Goal: Task Accomplishment & Management: Use online tool/utility

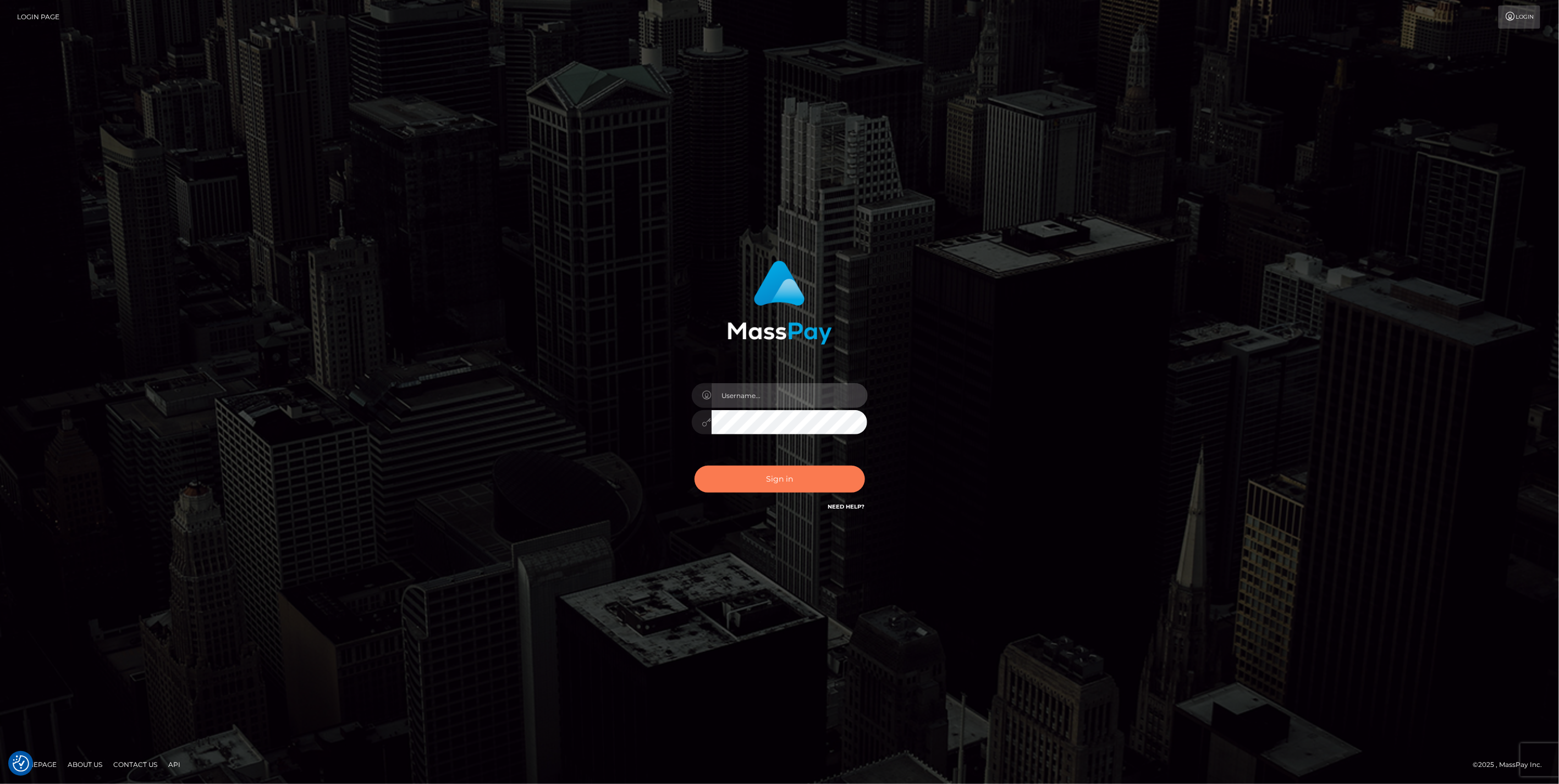
type input "jlo"
click at [789, 479] on button "Sign in" at bounding box center [780, 479] width 171 height 27
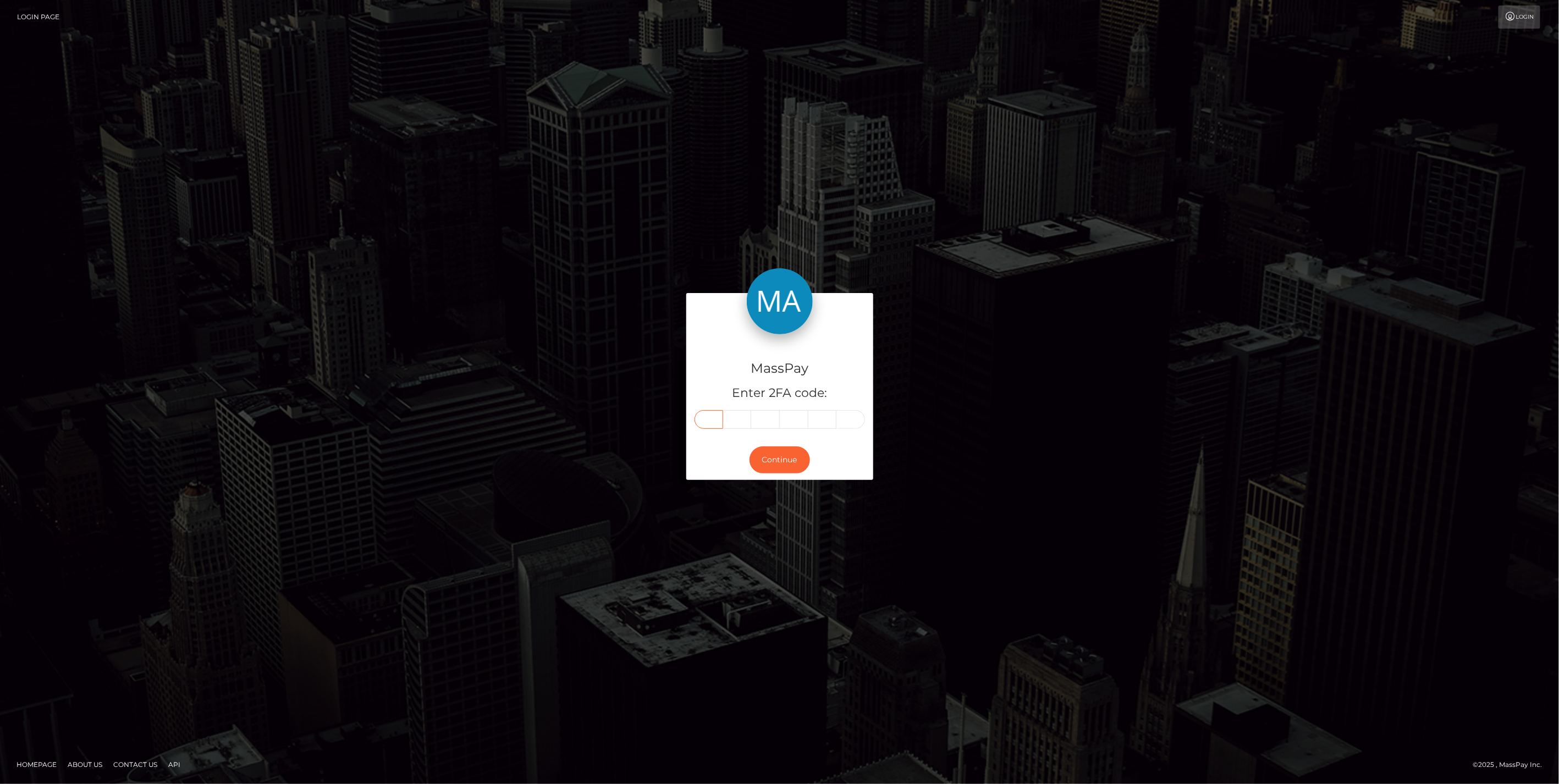
paste input "3"
type input "3"
type input "1"
type input "8"
type input "7"
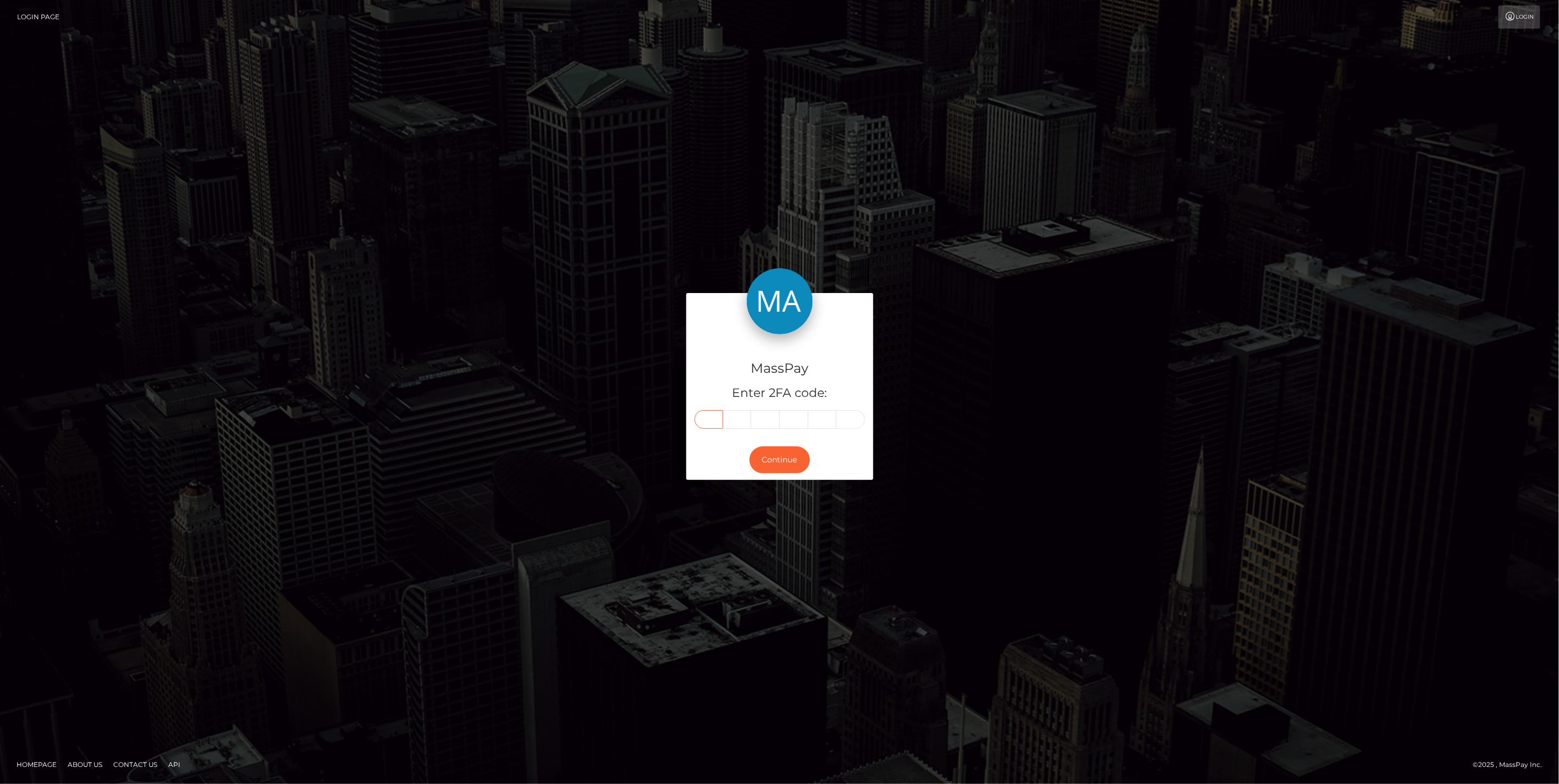
type input "2"
type input "9"
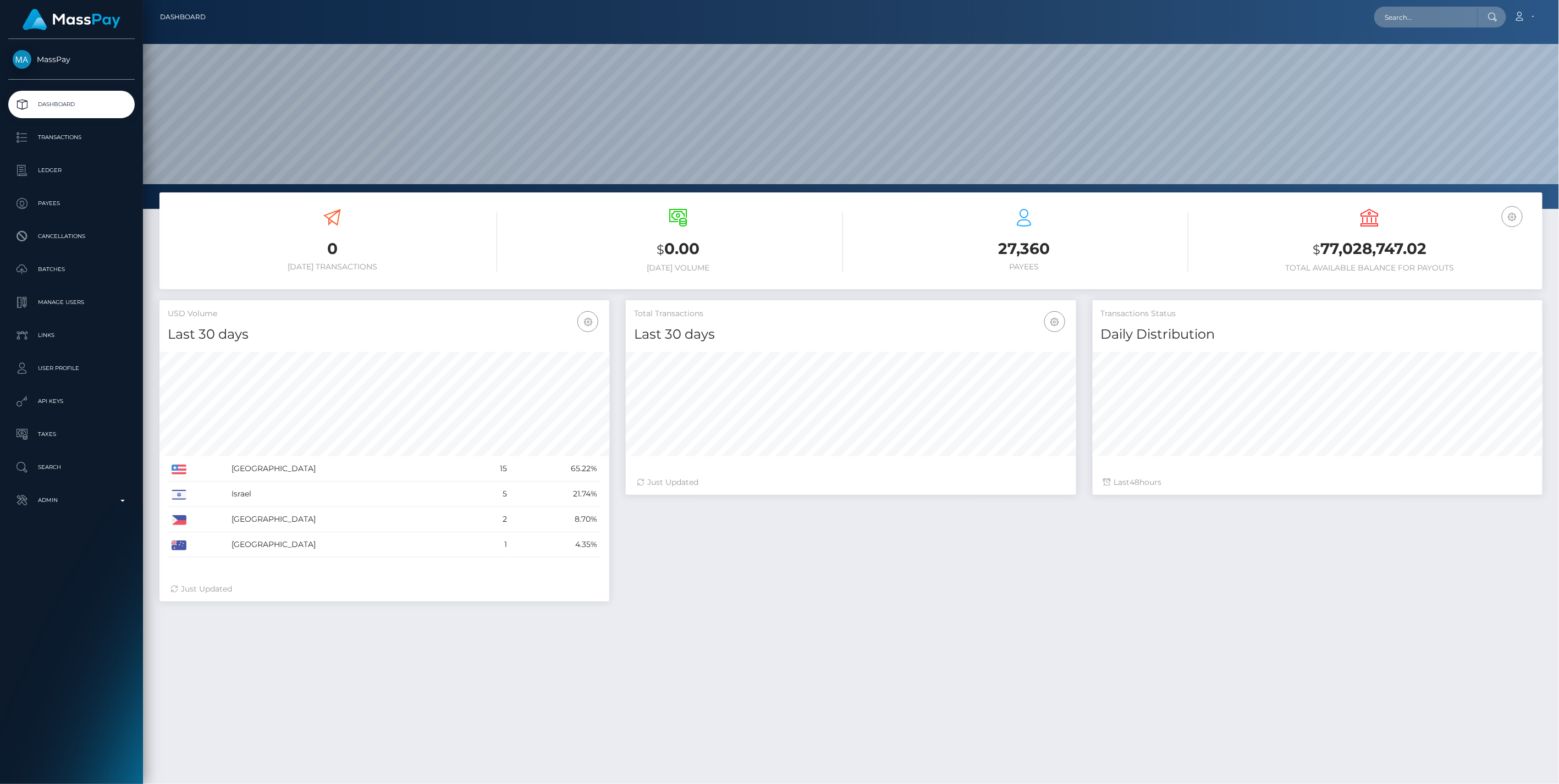
scroll to position [195, 449]
click at [1399, 13] on input "text" at bounding box center [1426, 17] width 103 height 21
paste input "4d005c6d-d398-4a66-9a0e-43c834da7152"
type input "4d005c6d-d398-4a66-9a0e-43c834da7152"
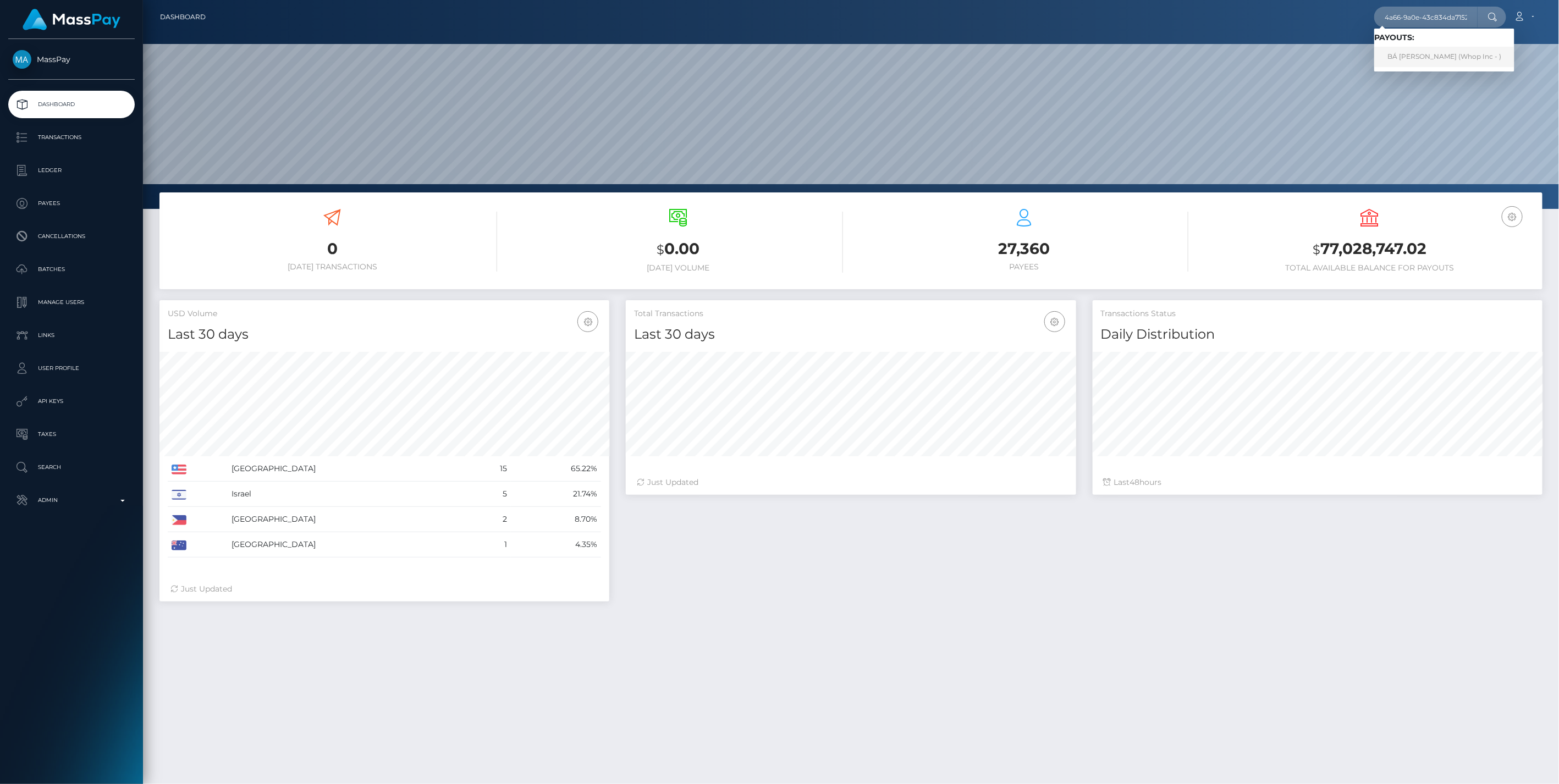
scroll to position [0, 0]
click at [1421, 51] on link "BÁ LUYỆN TRẦN (Whop Inc - )" at bounding box center [1444, 57] width 140 height 20
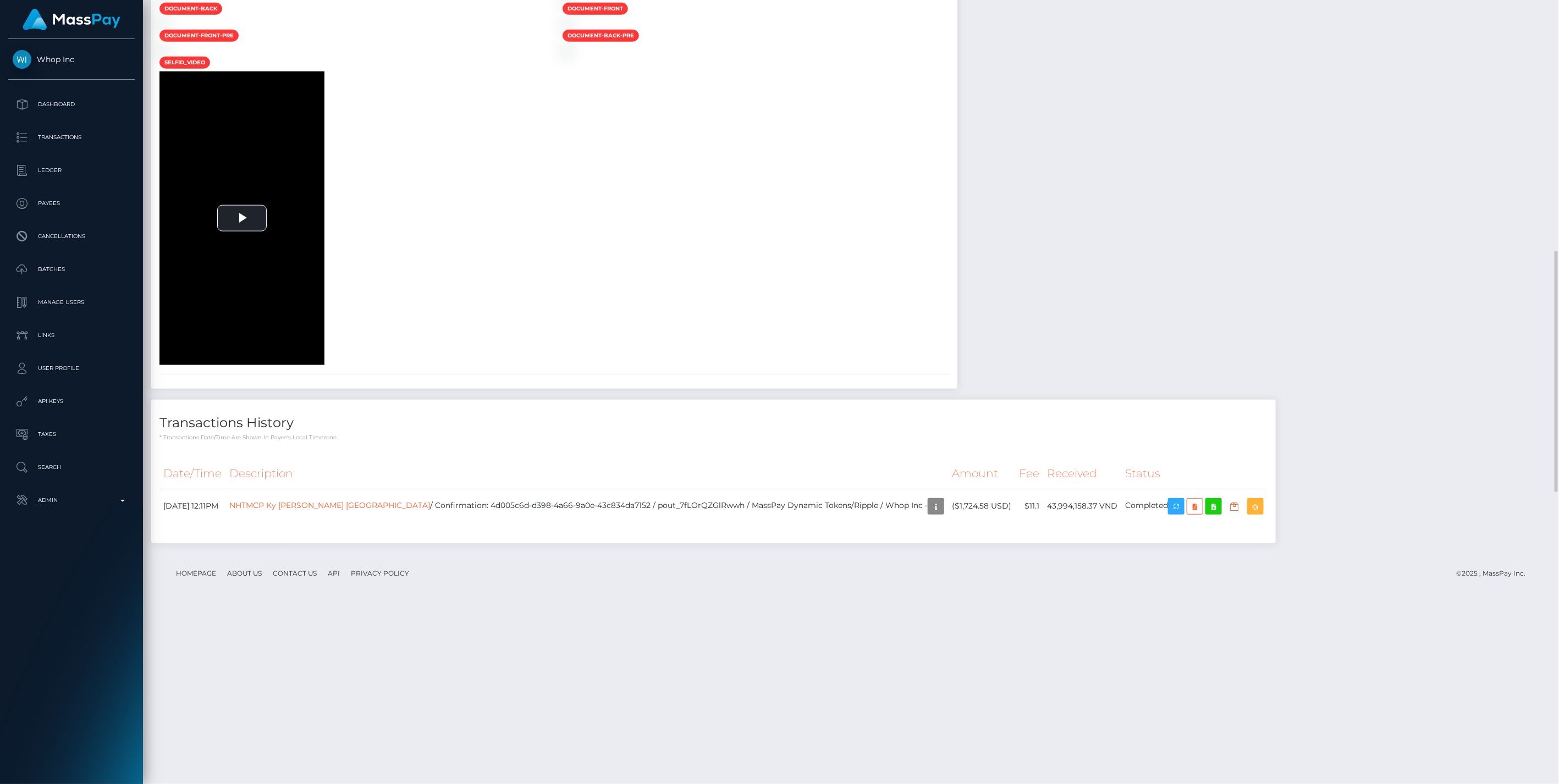
scroll to position [1765, 0]
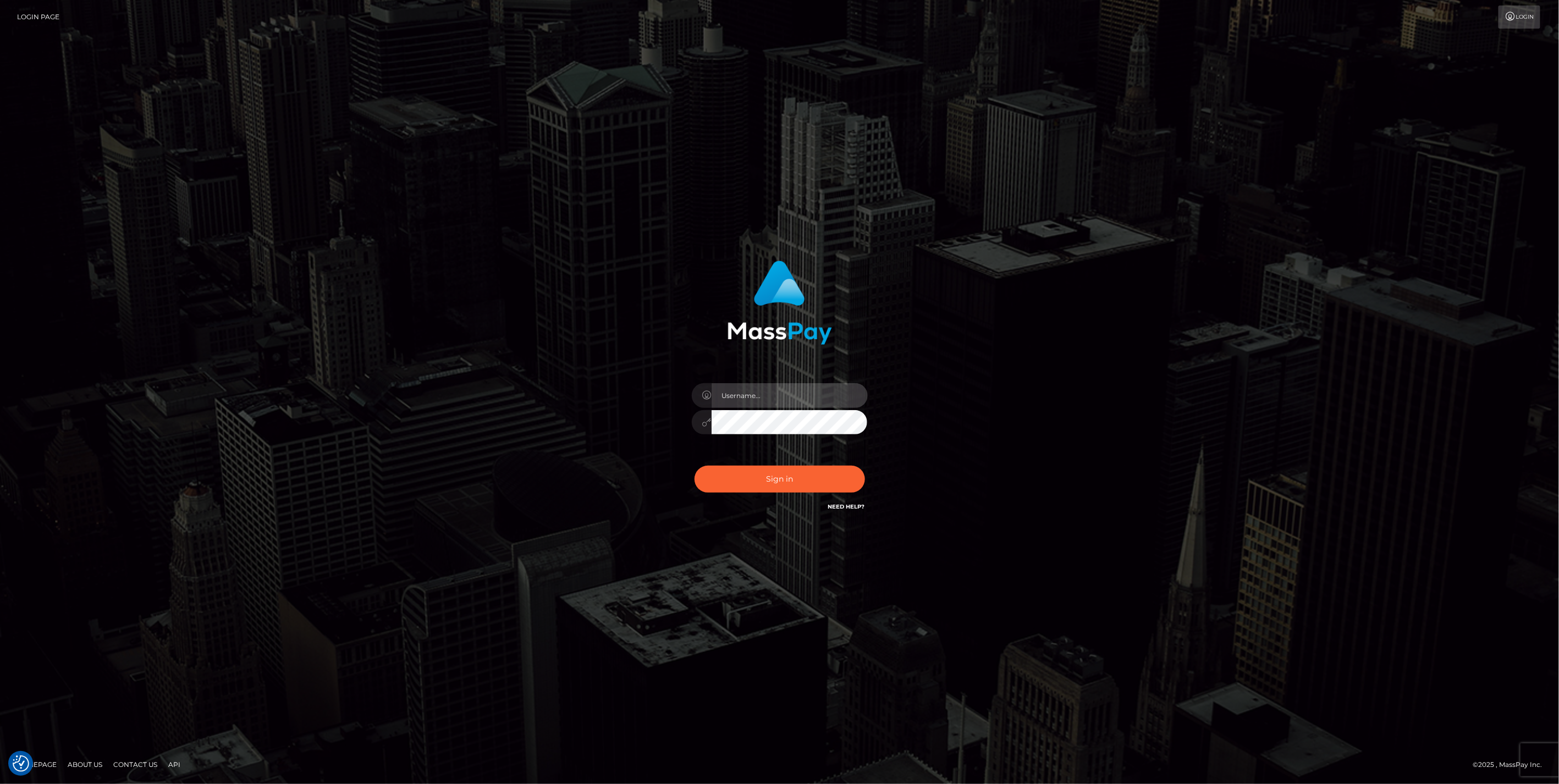
type input "jlo"
click at [780, 473] on button "Sign in" at bounding box center [780, 479] width 171 height 27
click at [765, 481] on button "Sign in" at bounding box center [780, 479] width 171 height 27
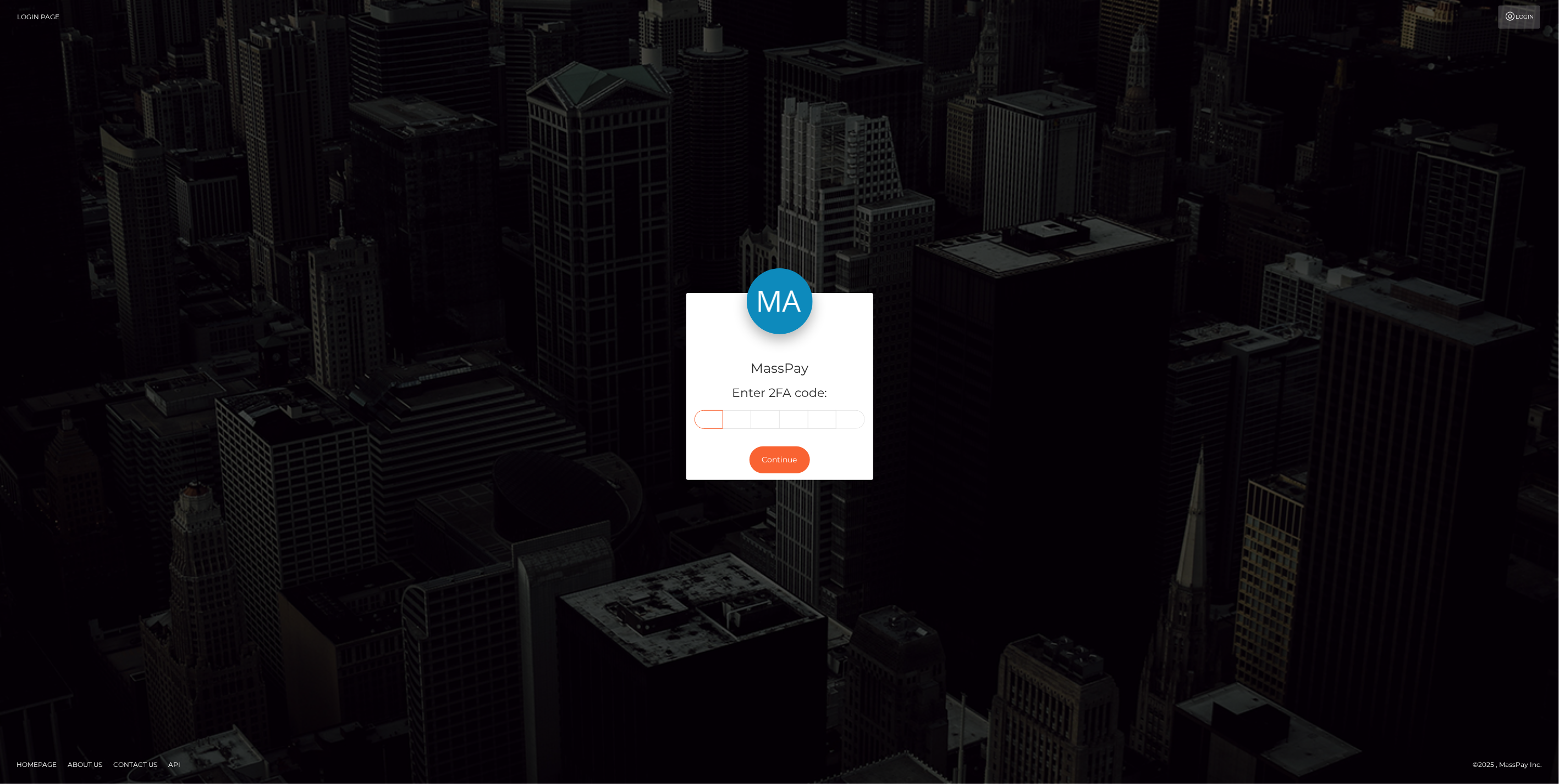
paste input "9"
type input "9"
type input "5"
type input "7"
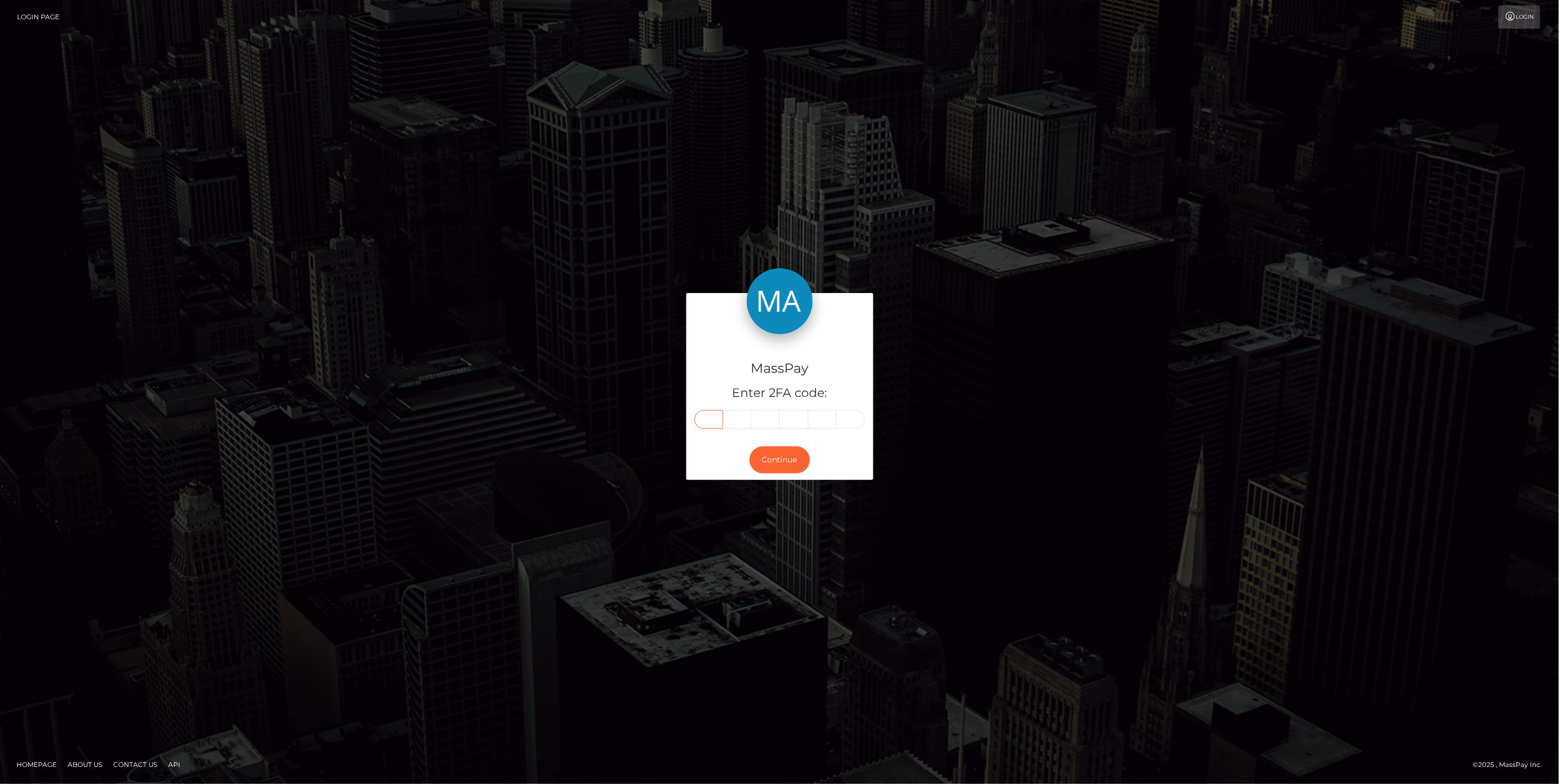
type input "0"
type input "5"
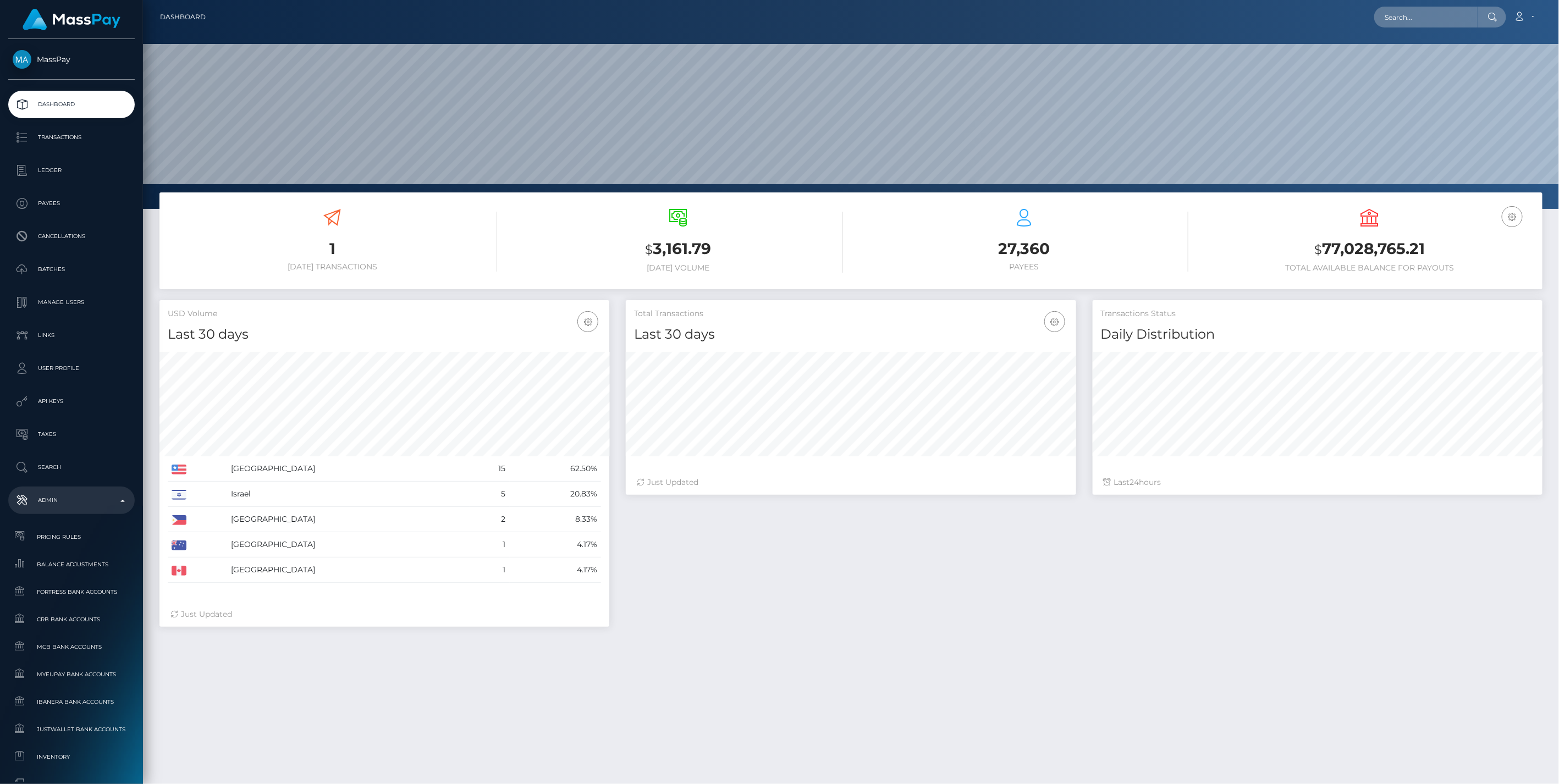
scroll to position [195, 449]
click at [88, 561] on span "Balance Adjustments" at bounding box center [71, 564] width 117 height 13
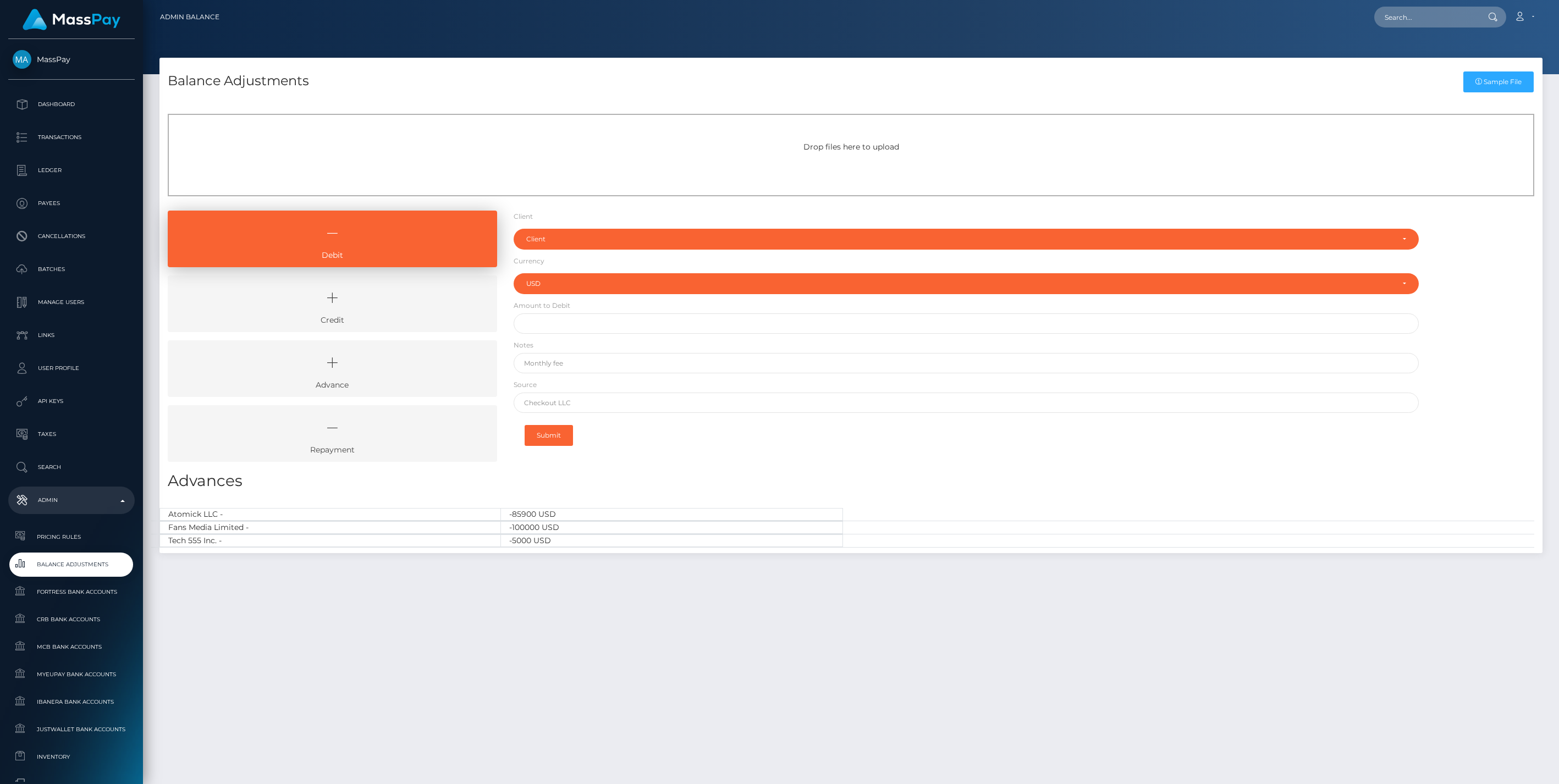
select select "USD"
click at [324, 303] on icon at bounding box center [332, 297] width 304 height 33
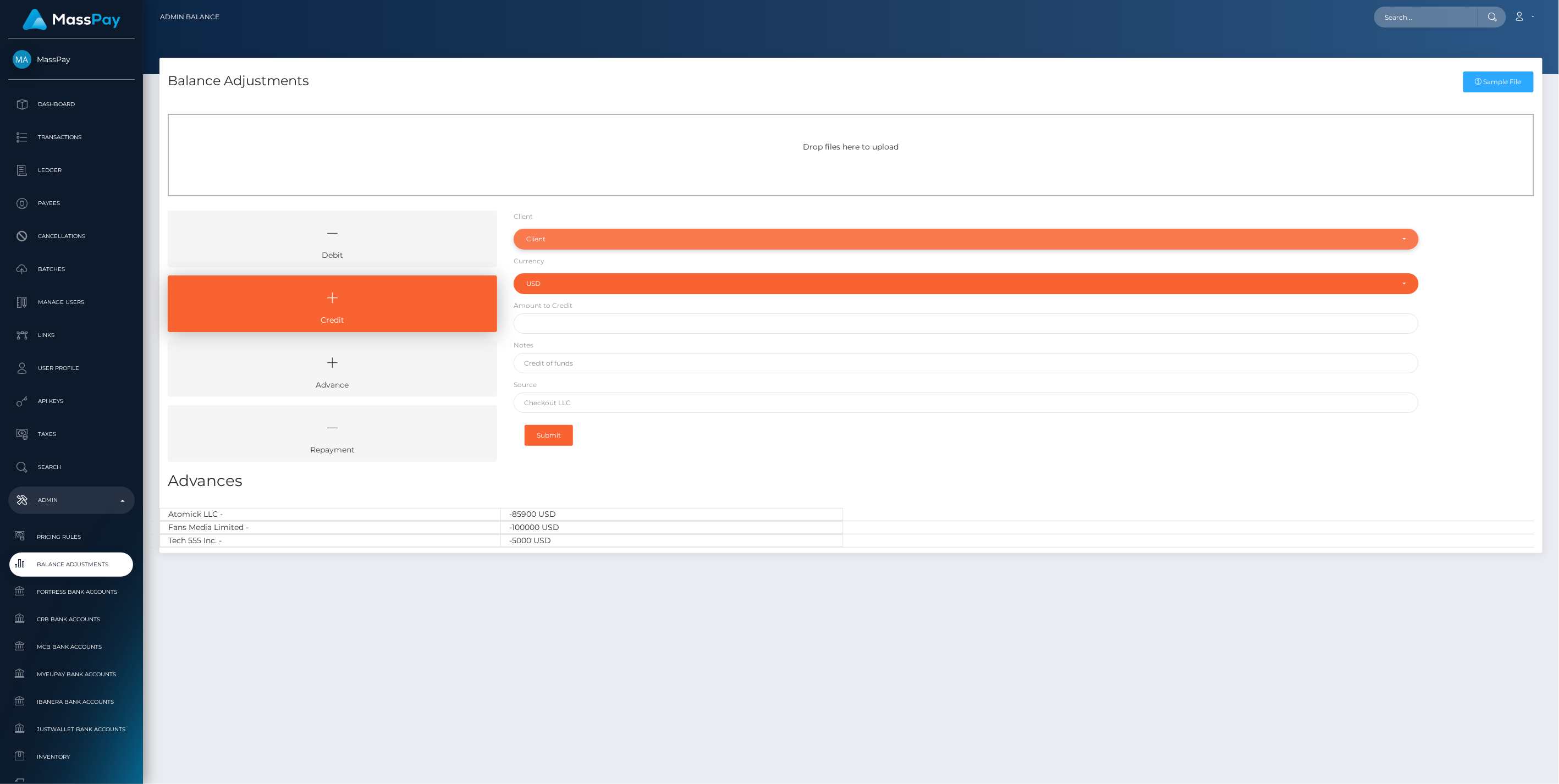
click at [639, 241] on div "Client" at bounding box center [960, 239] width 868 height 9
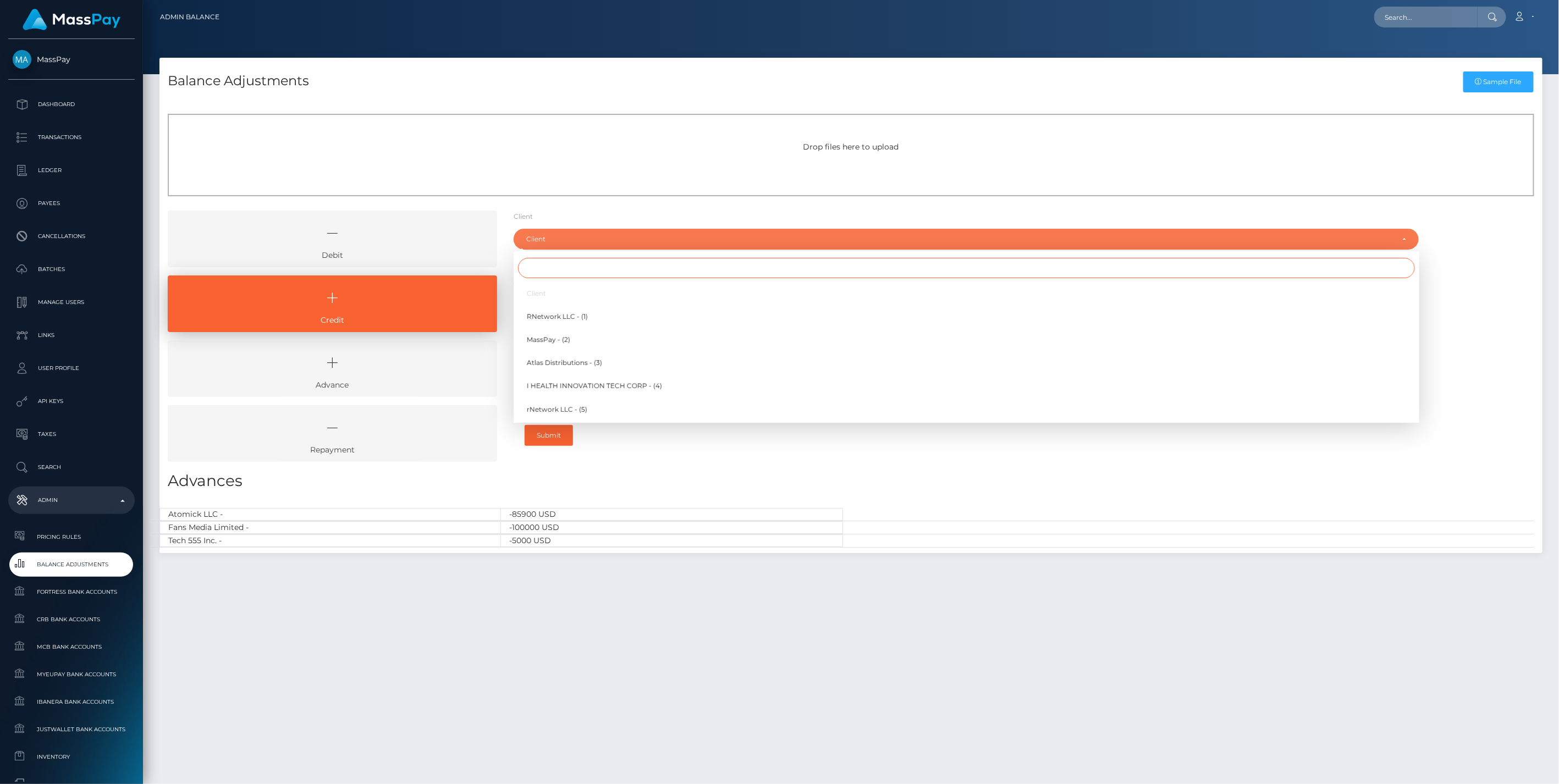
click at [653, 271] on input "Search" at bounding box center [967, 268] width 897 height 20
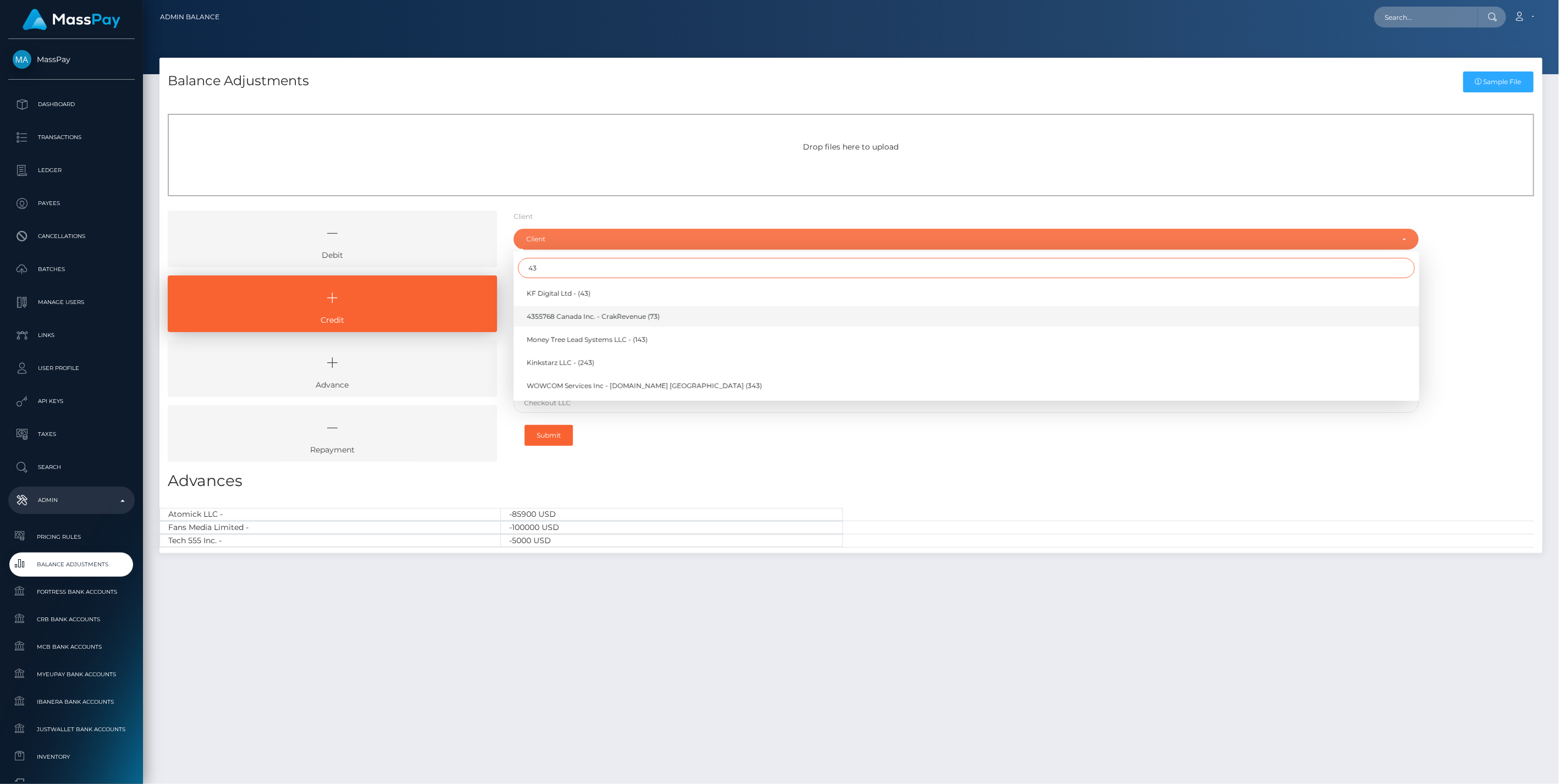
type input "43"
click at [626, 312] on span "4355768 Canada Inc. - CrakRevenue (73)" at bounding box center [594, 316] width 133 height 10
select select "73"
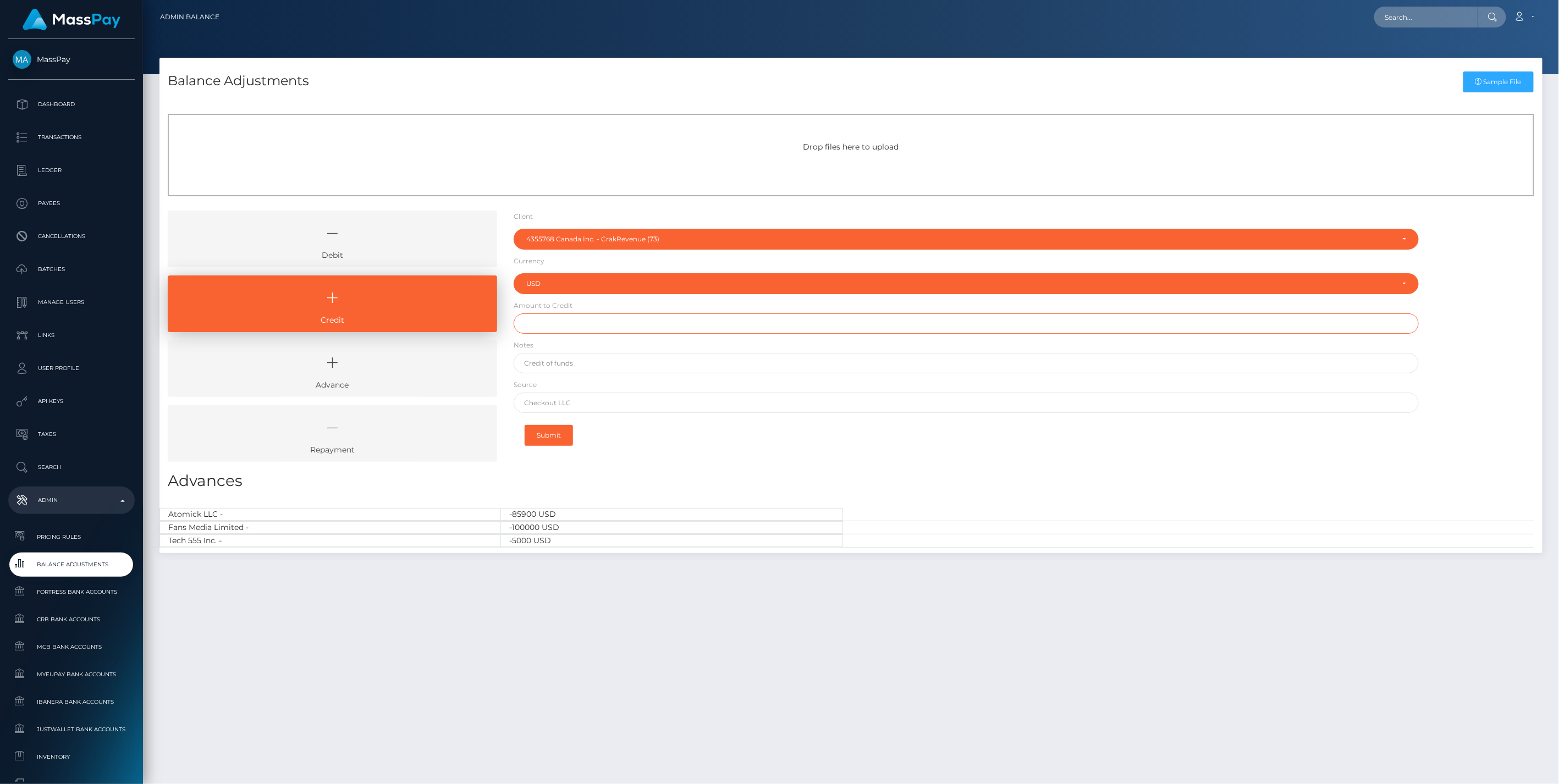
click at [552, 323] on input "text" at bounding box center [966, 324] width 906 height 20
type input "$40,000.00"
click at [570, 367] on input "text" at bounding box center [966, 363] width 906 height 20
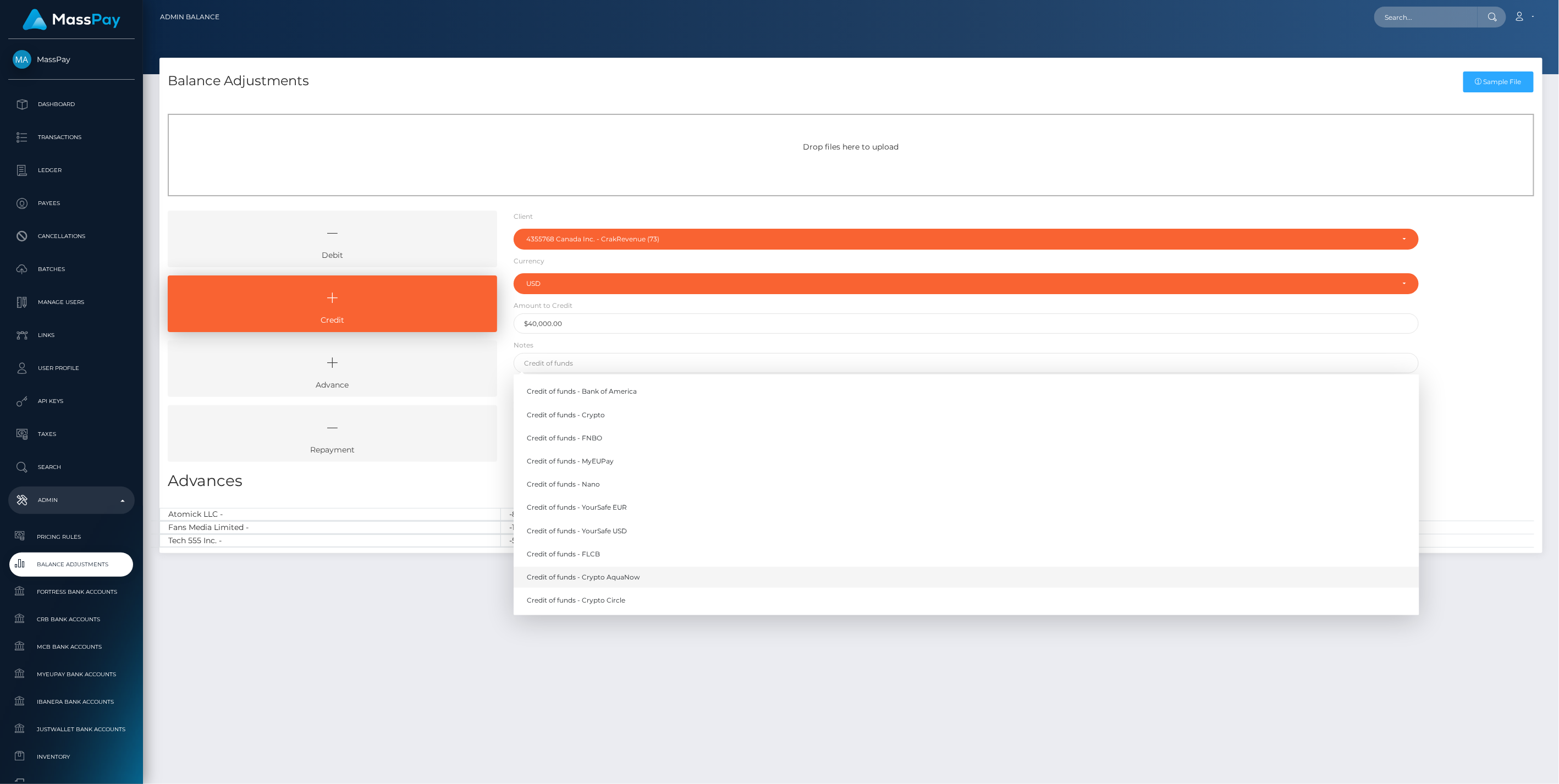
click at [601, 575] on link "Credit of funds - Crypto AquaNow" at bounding box center [966, 577] width 906 height 20
type input "Credit of funds - Crypto AquaNow"
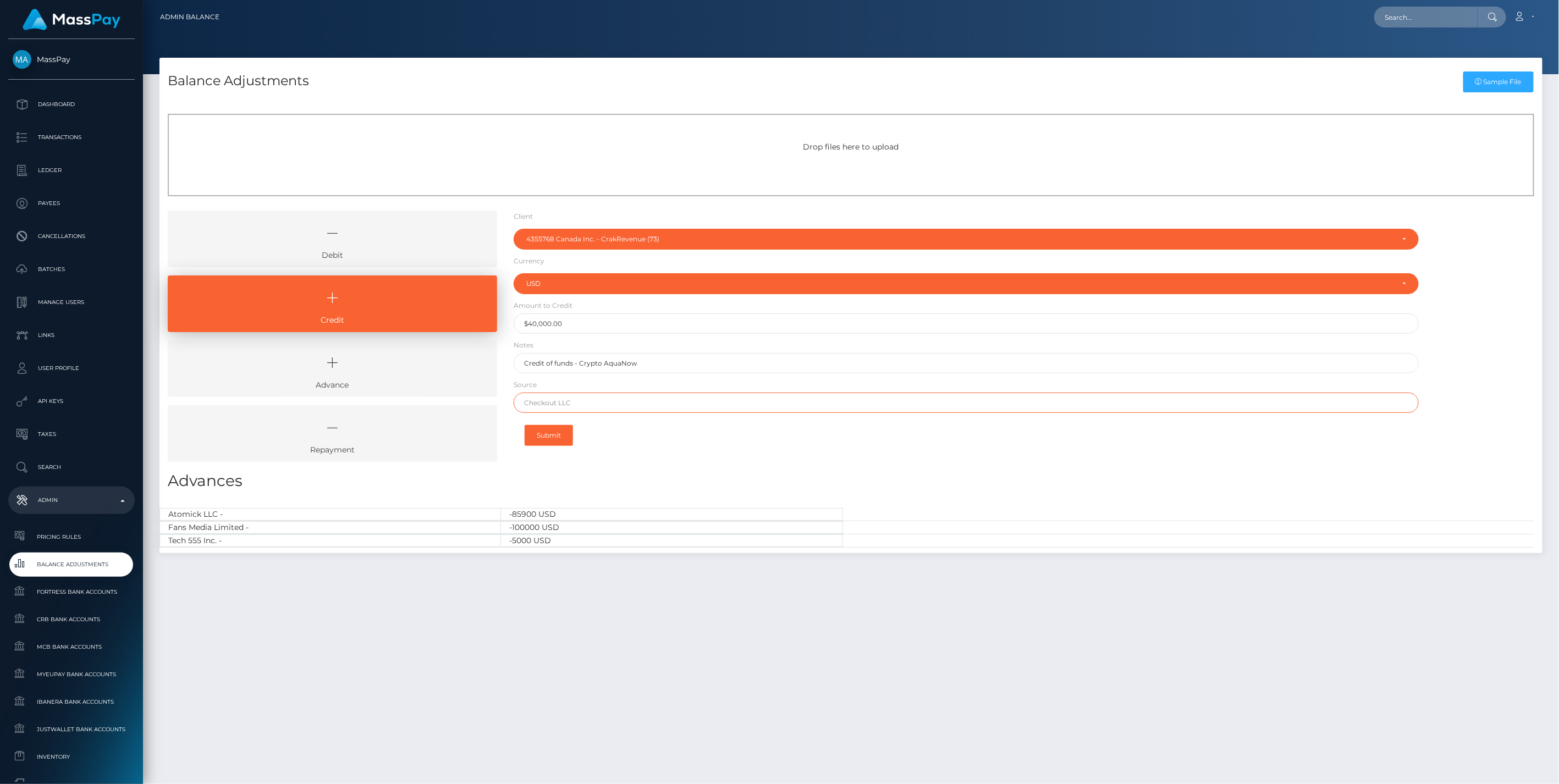
click at [609, 402] on input "text" at bounding box center [966, 403] width 906 height 20
paste input "0xc9775dc32a6b4d15f8b93ef45d91744446719e2c8e593ff0cb3047b0ff891c5d"
type input "0xc9775dc32a6b4d15f8b93ef45d91744446719e2c8e593ff0cb3047b0ff891c5d"
click at [536, 436] on button "Submit" at bounding box center [549, 435] width 48 height 21
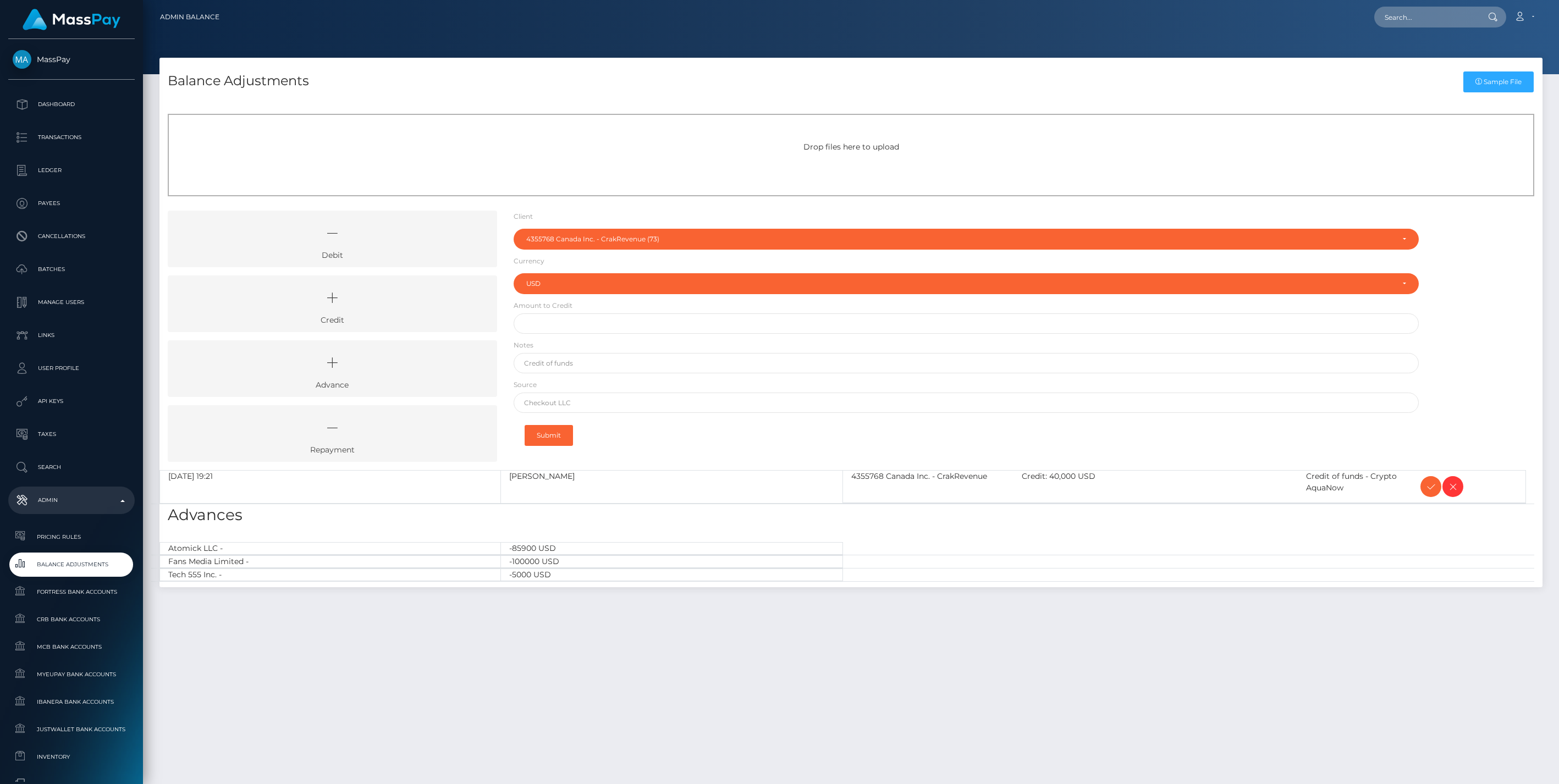
select select "73"
select select "USD"
click at [1423, 487] on span at bounding box center [1431, 486] width 21 height 21
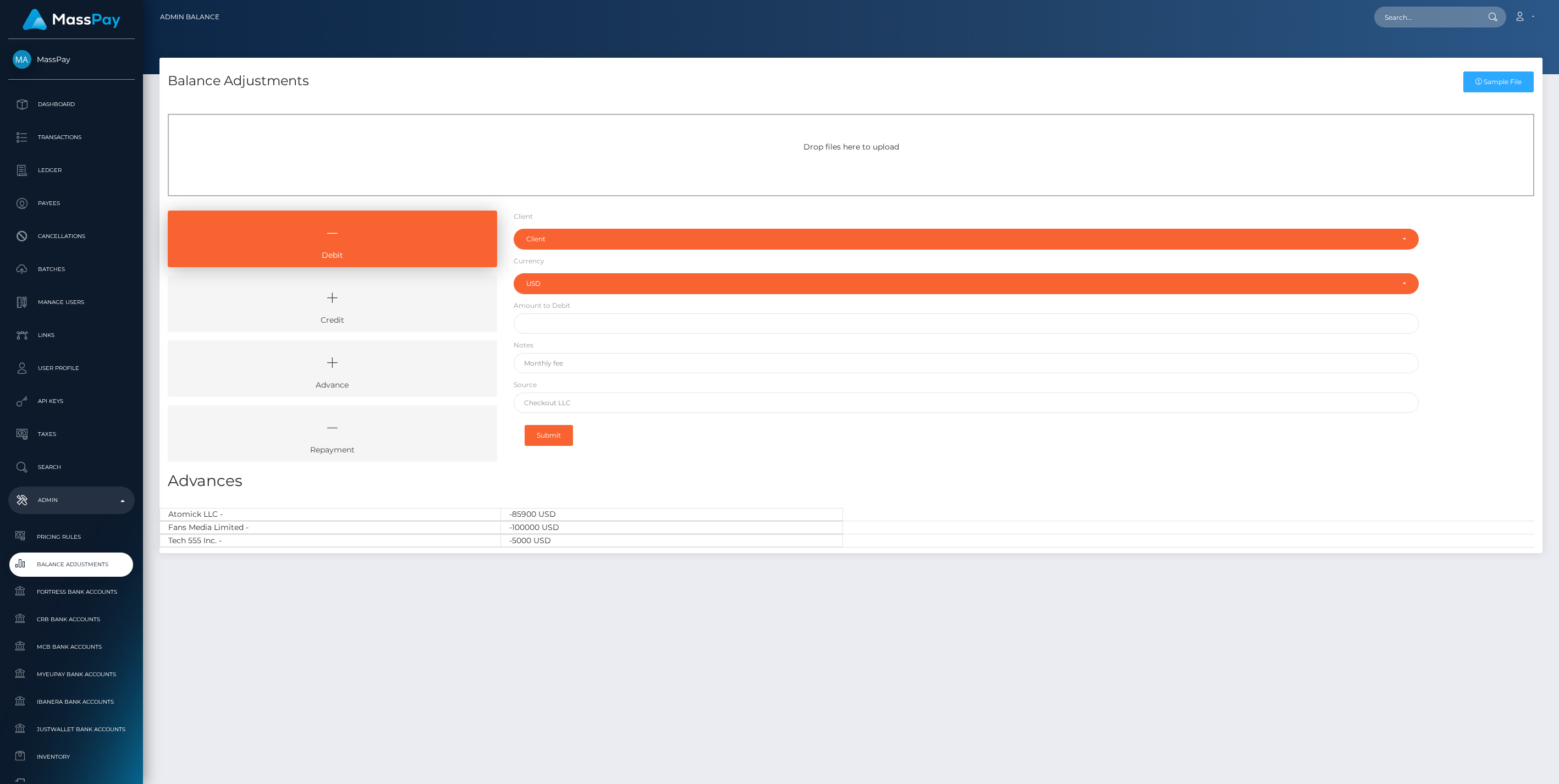
select select "USD"
click at [376, 300] on icon at bounding box center [332, 297] width 304 height 33
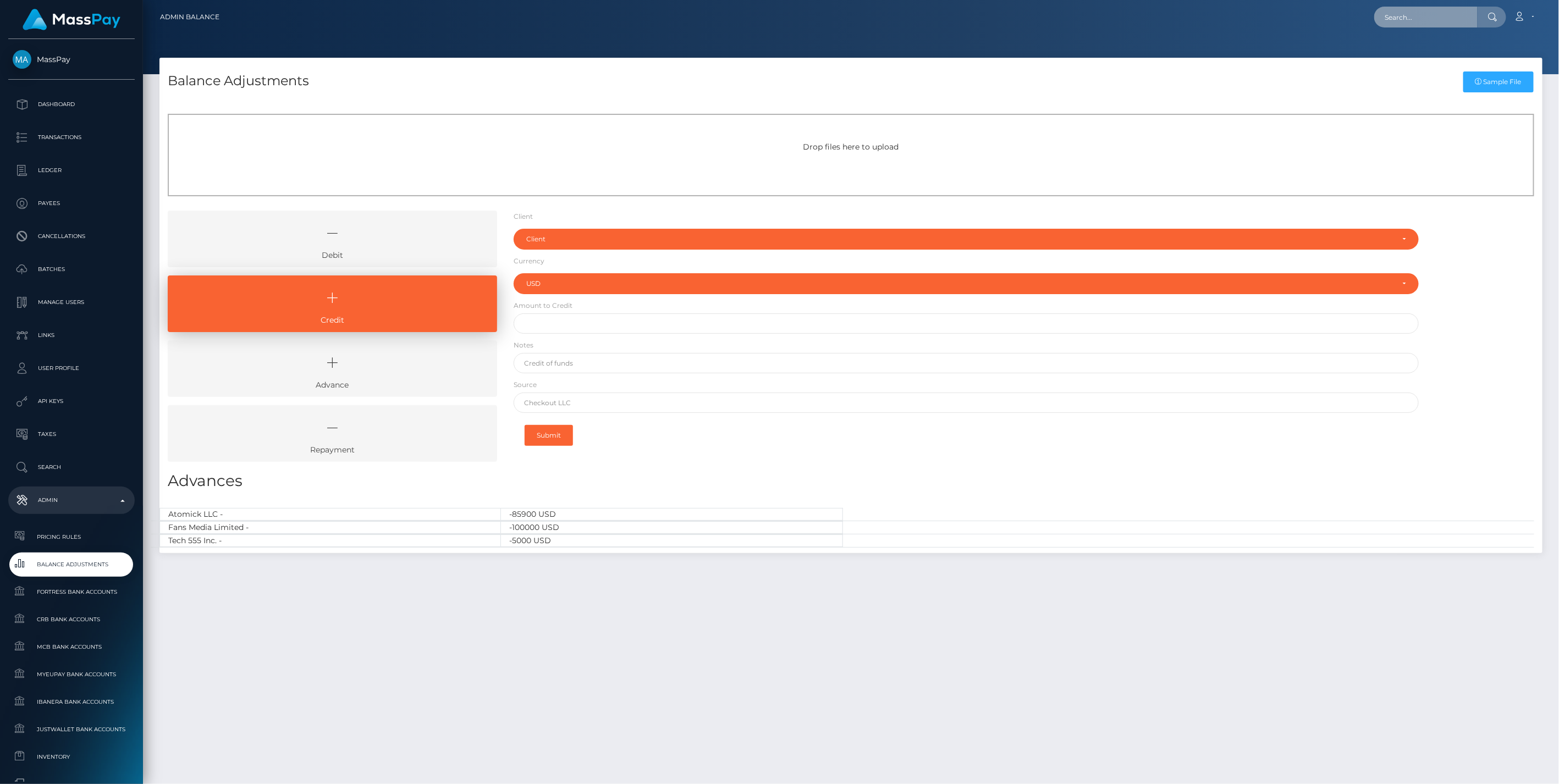
click at [1425, 23] on input "text" at bounding box center [1426, 17] width 103 height 21
paste input "53f8cb4c-9e25-11ef-a042-0647902b6ff9"
type input "53f8cb4c-9e25-11ef-a042-0647902b6ff9"
click at [1403, 55] on link "Jawad Hussain" at bounding box center [1418, 57] width 88 height 20
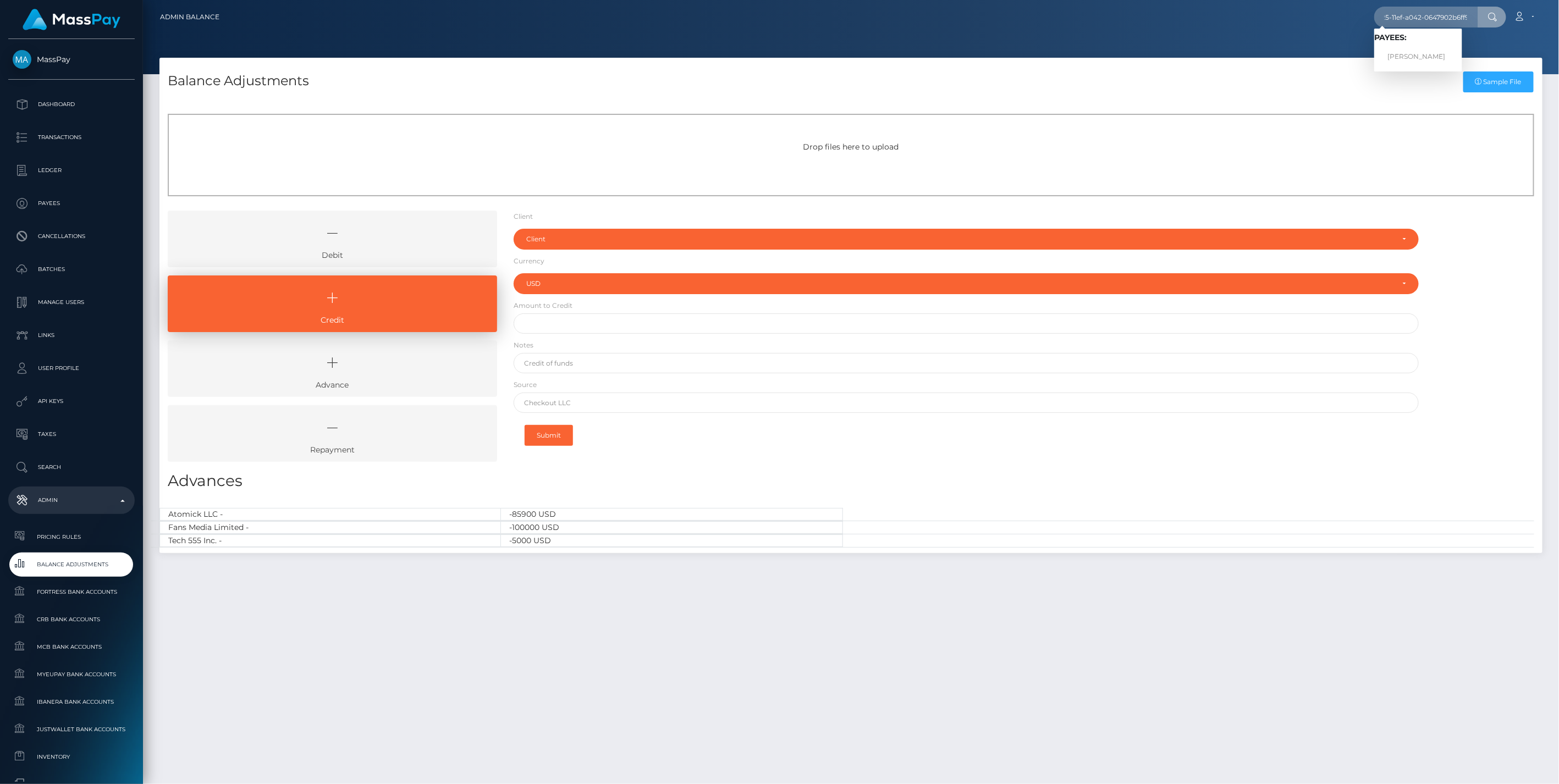
scroll to position [0, 0]
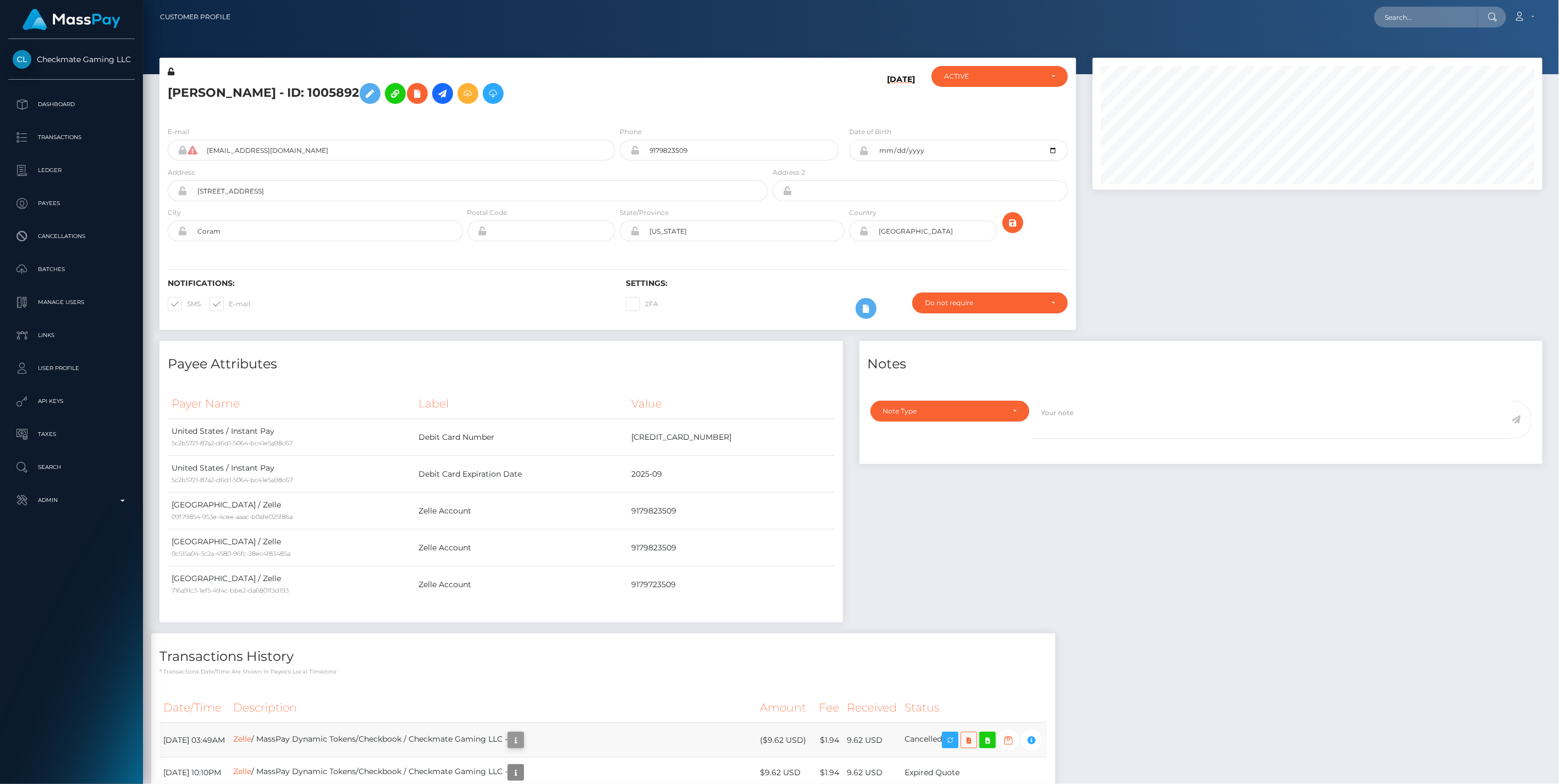
scroll to position [132, 449]
click at [522, 742] on icon "button" at bounding box center [516, 740] width 13 height 13
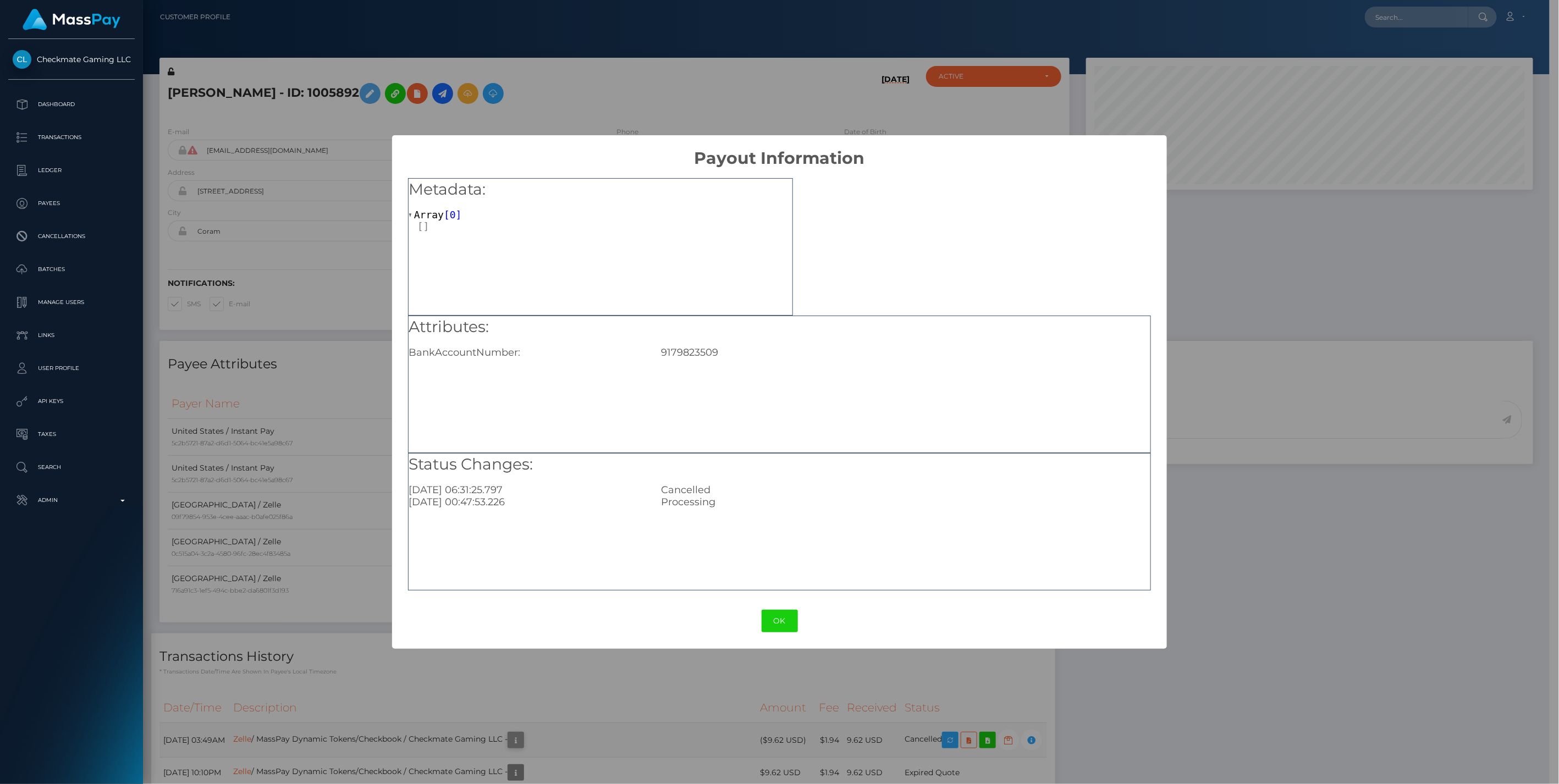
scroll to position [549736, 549561]
click at [780, 627] on button "OK" at bounding box center [780, 621] width 36 height 23
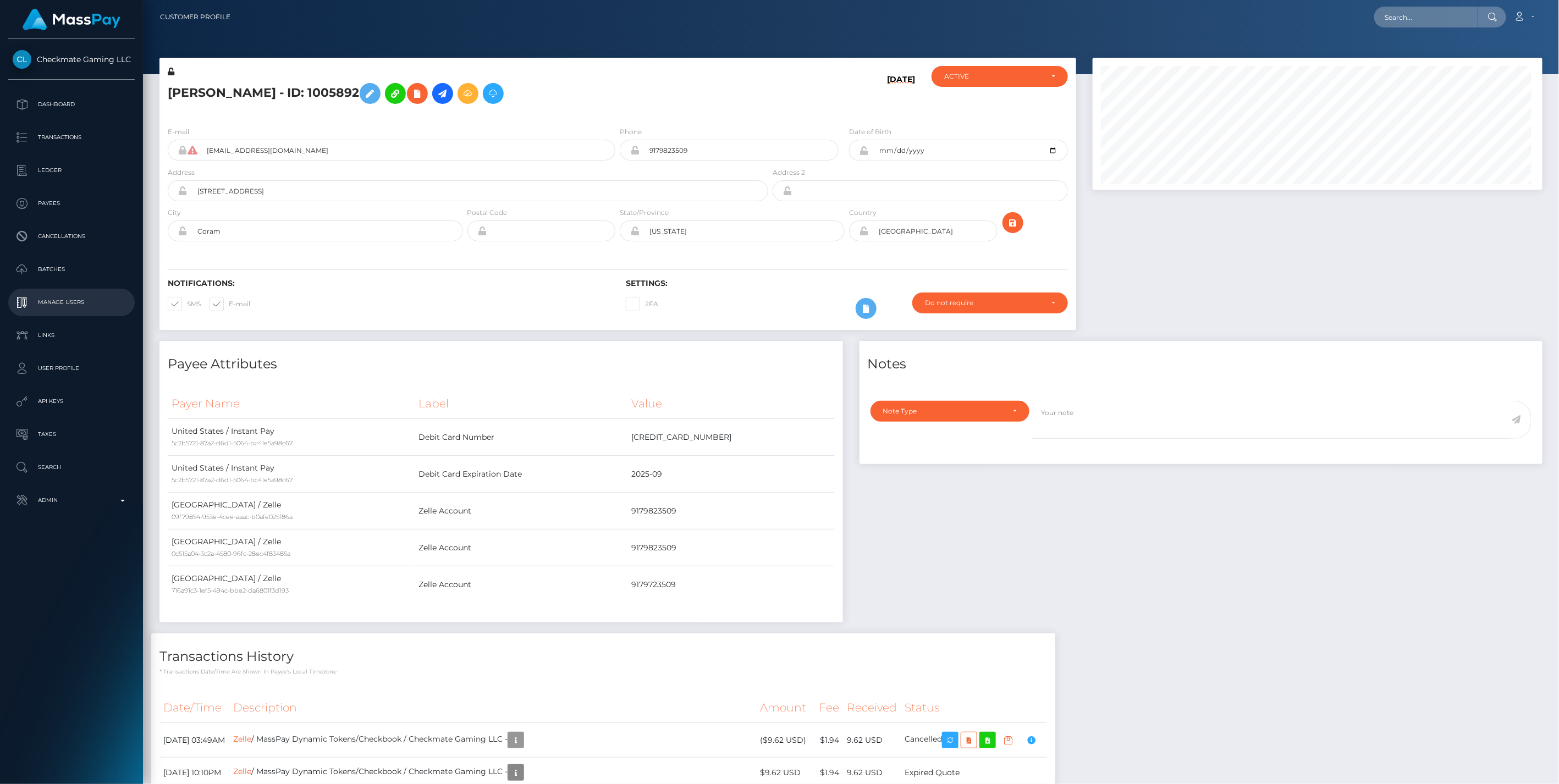
scroll to position [132, 449]
click at [1392, 18] on input "text" at bounding box center [1426, 17] width 103 height 21
paste input "1ad1b7f7-b114-11ee-a3a9-064ae76d60c1"
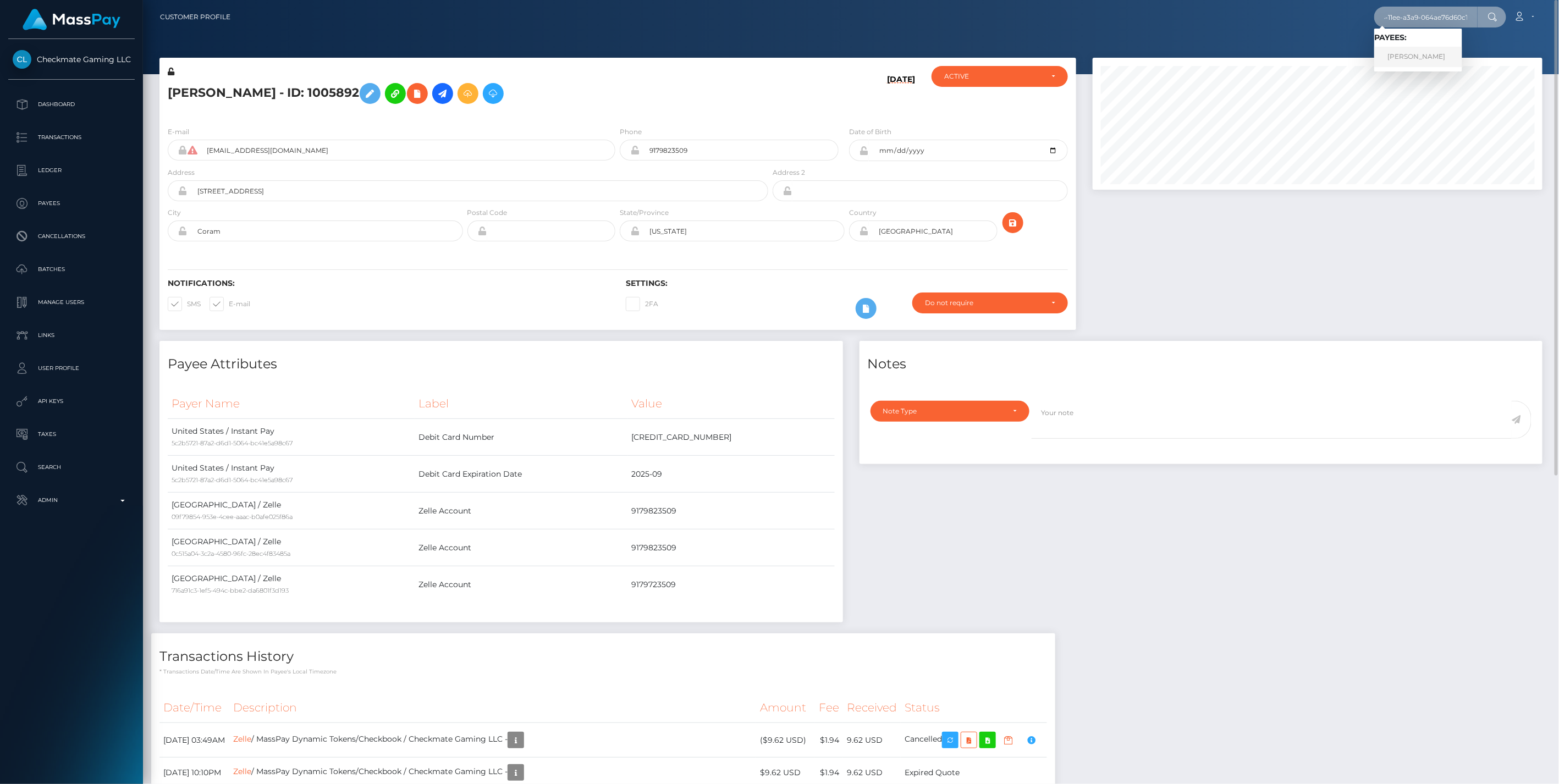
type input "1ad1b7f7-b114-11ee-a3a9-064ae76d60c1"
click at [1417, 59] on link "sergio Huitron Jr" at bounding box center [1418, 57] width 88 height 20
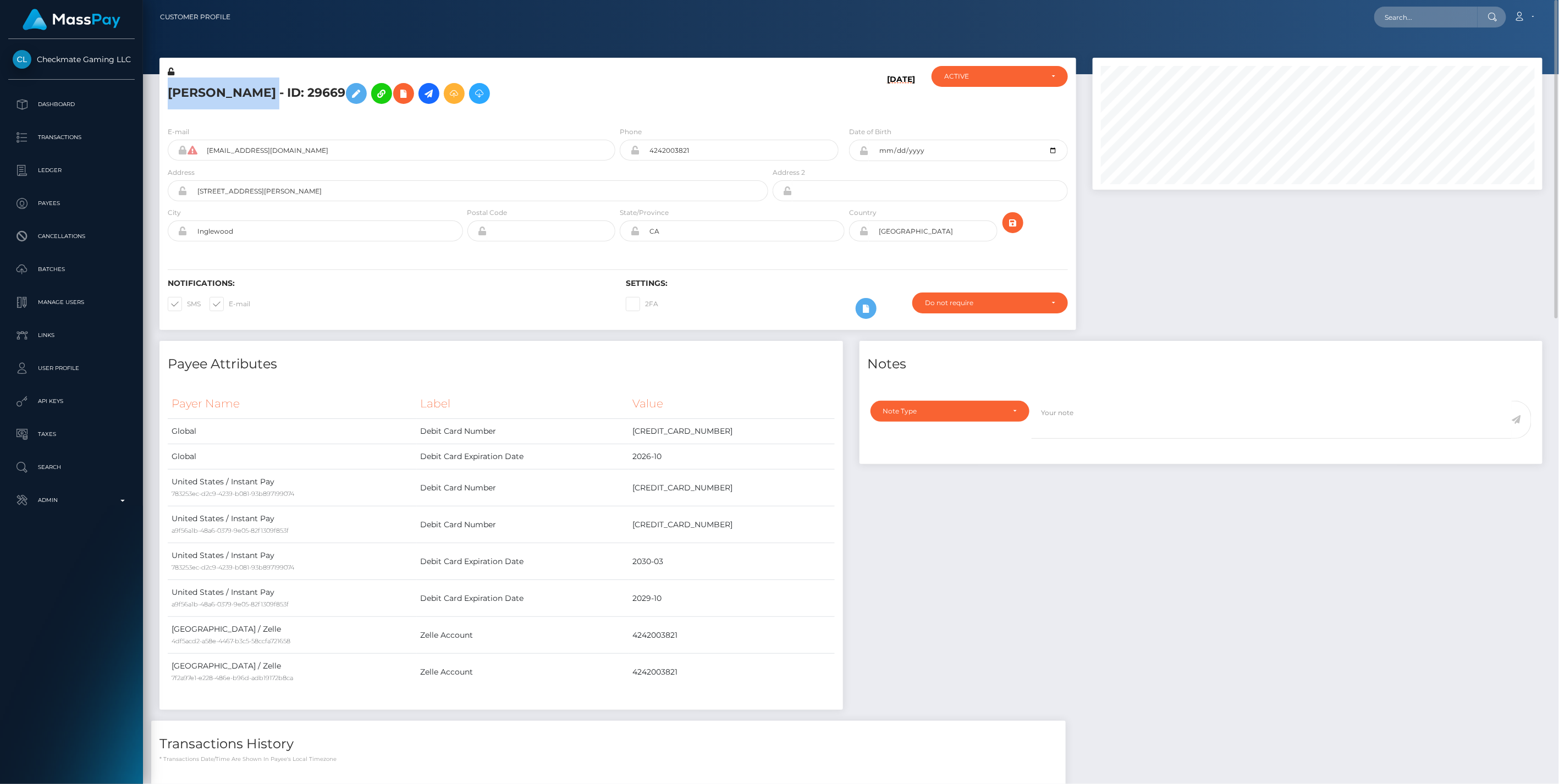
drag, startPoint x: 169, startPoint y: 93, endPoint x: 257, endPoint y: 93, distance: 88.0
click at [257, 93] on h5 "[PERSON_NAME] - ID: 29669" at bounding box center [465, 94] width 595 height 32
copy h5 "[PERSON_NAME]"
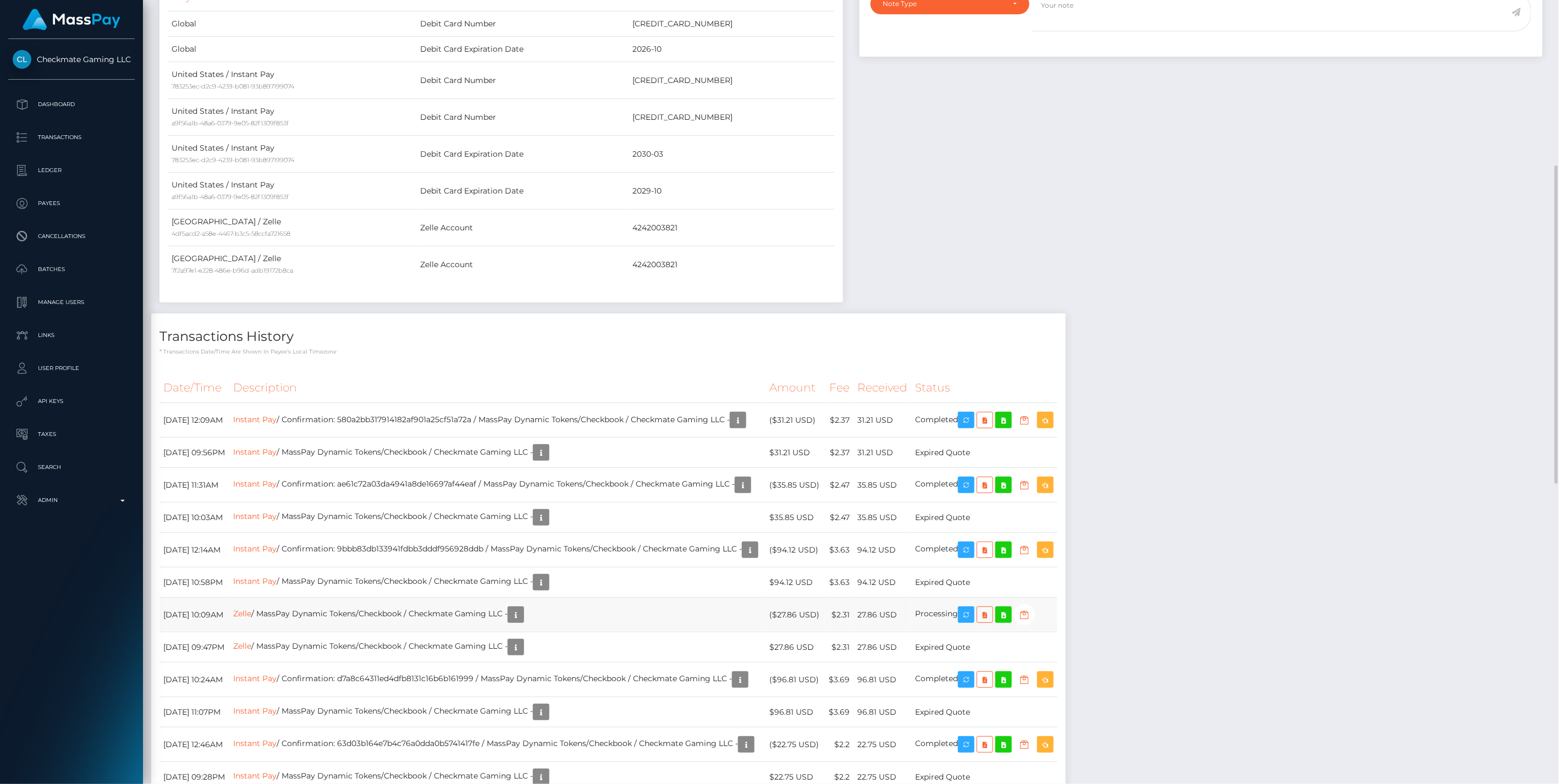
scroll to position [132, 449]
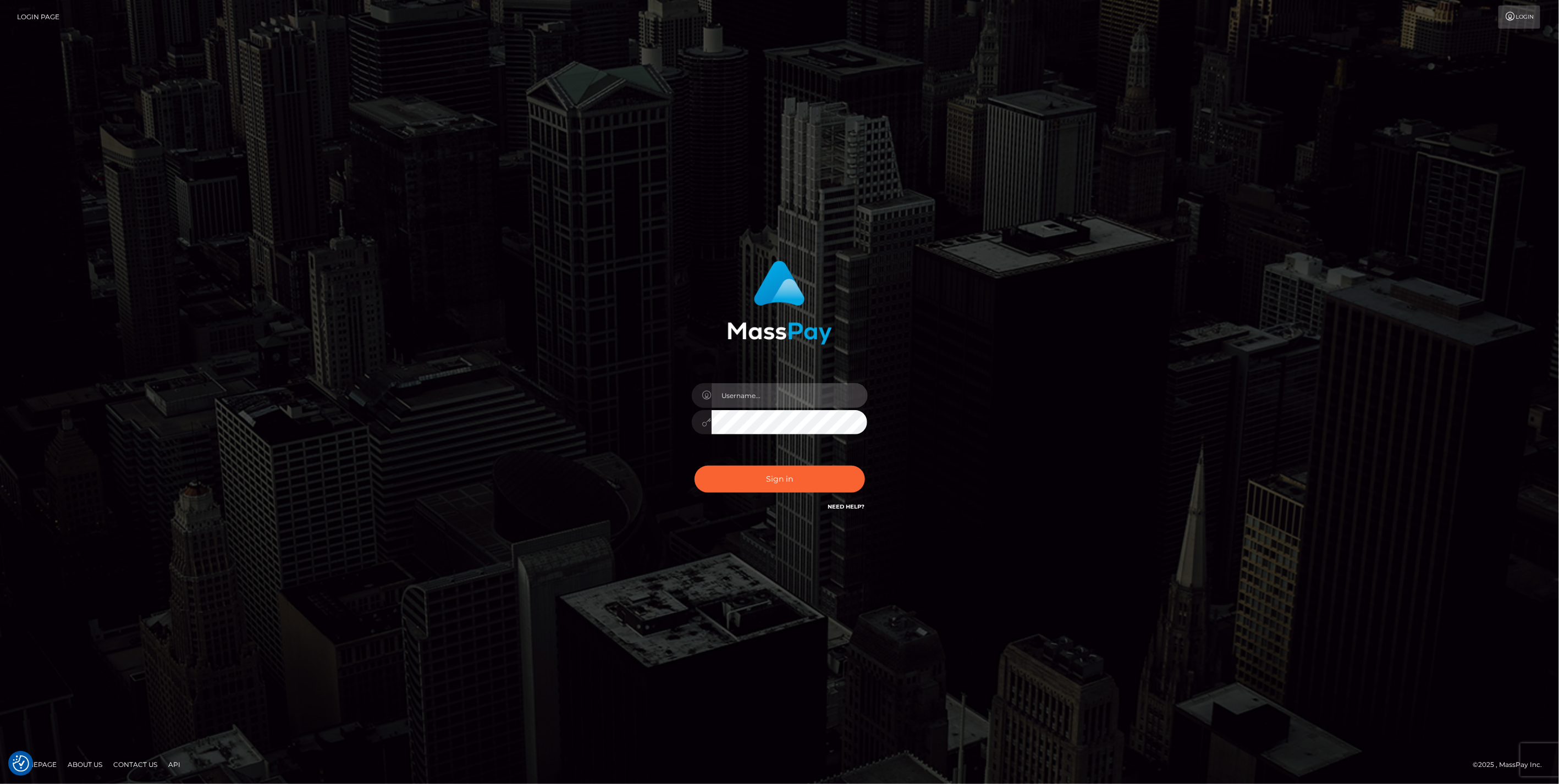
type input "jlo"
